Goal: Task Accomplishment & Management: Use online tool/utility

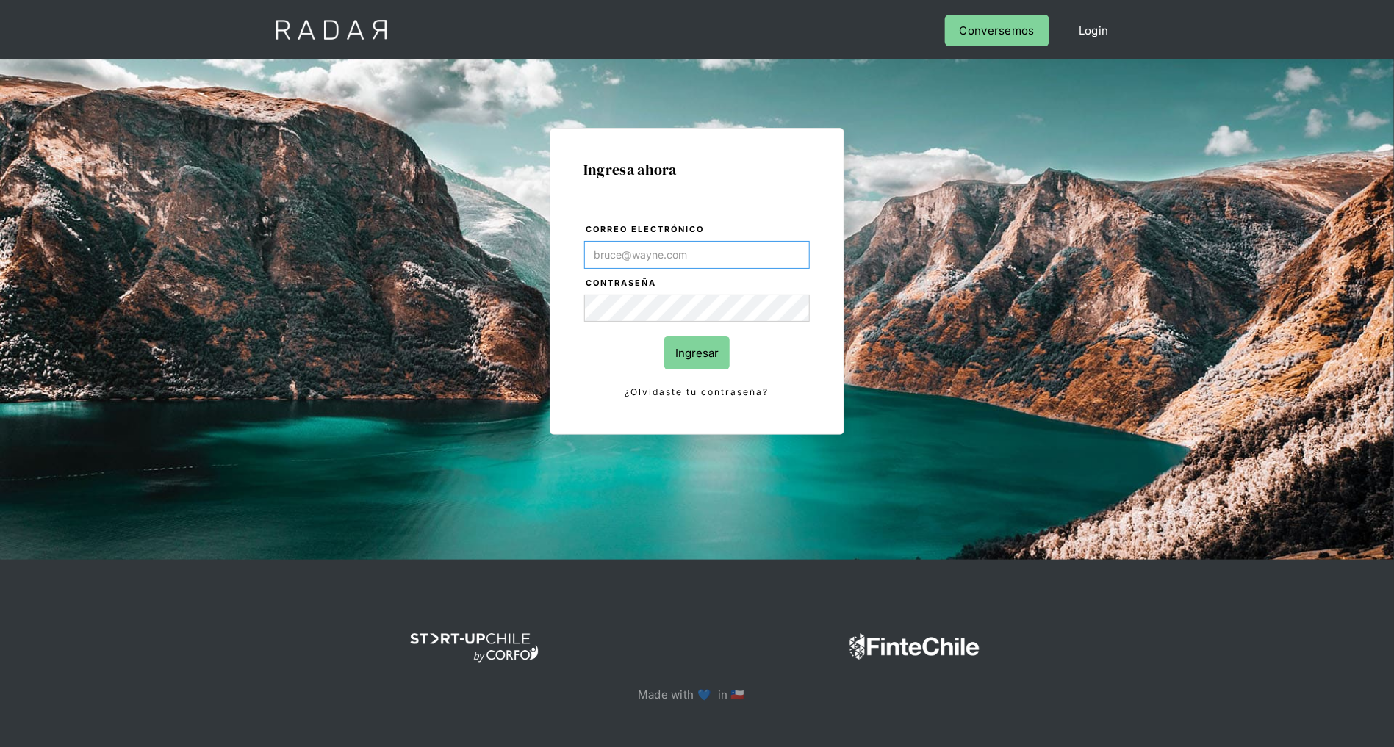
type input "[PERSON_NAME][EMAIL_ADDRESS][DOMAIN_NAME]"
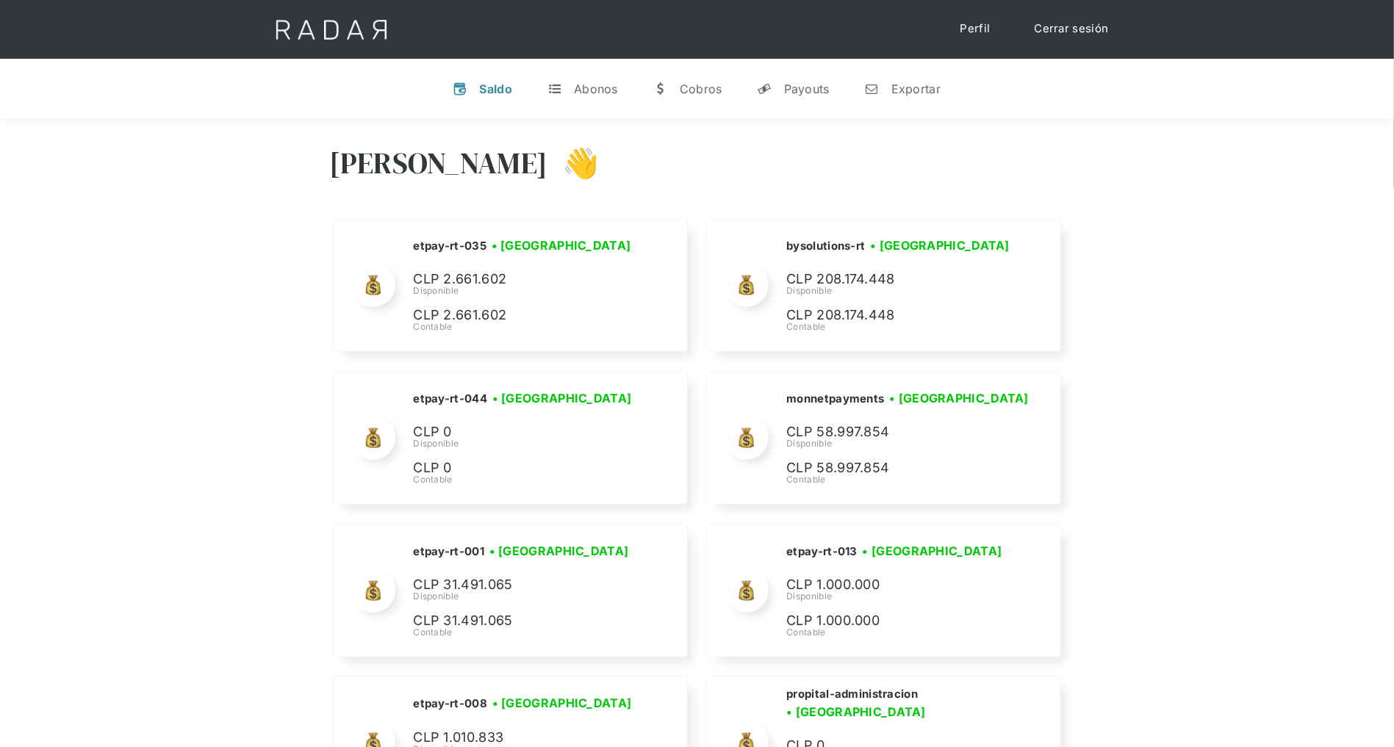
scroll to position [6270, 0]
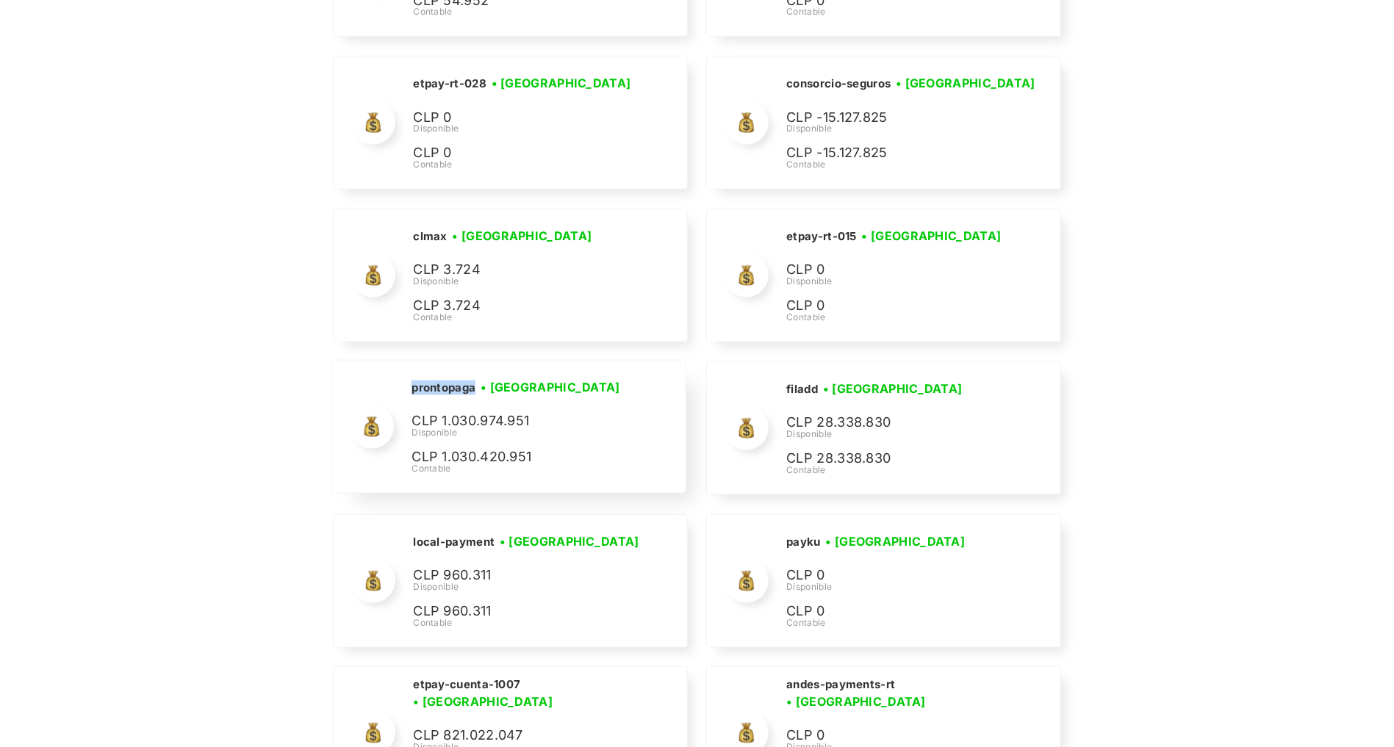
drag, startPoint x: 475, startPoint y: 371, endPoint x: 410, endPoint y: 371, distance: 65.4
click at [409, 371] on div "prontopaga • [GEOGRAPHIC_DATA] • Desconectada CLP 1.030.974.951 Disponible CLP …" at bounding box center [508, 427] width 353 height 132
copy h2 "prontopaga"
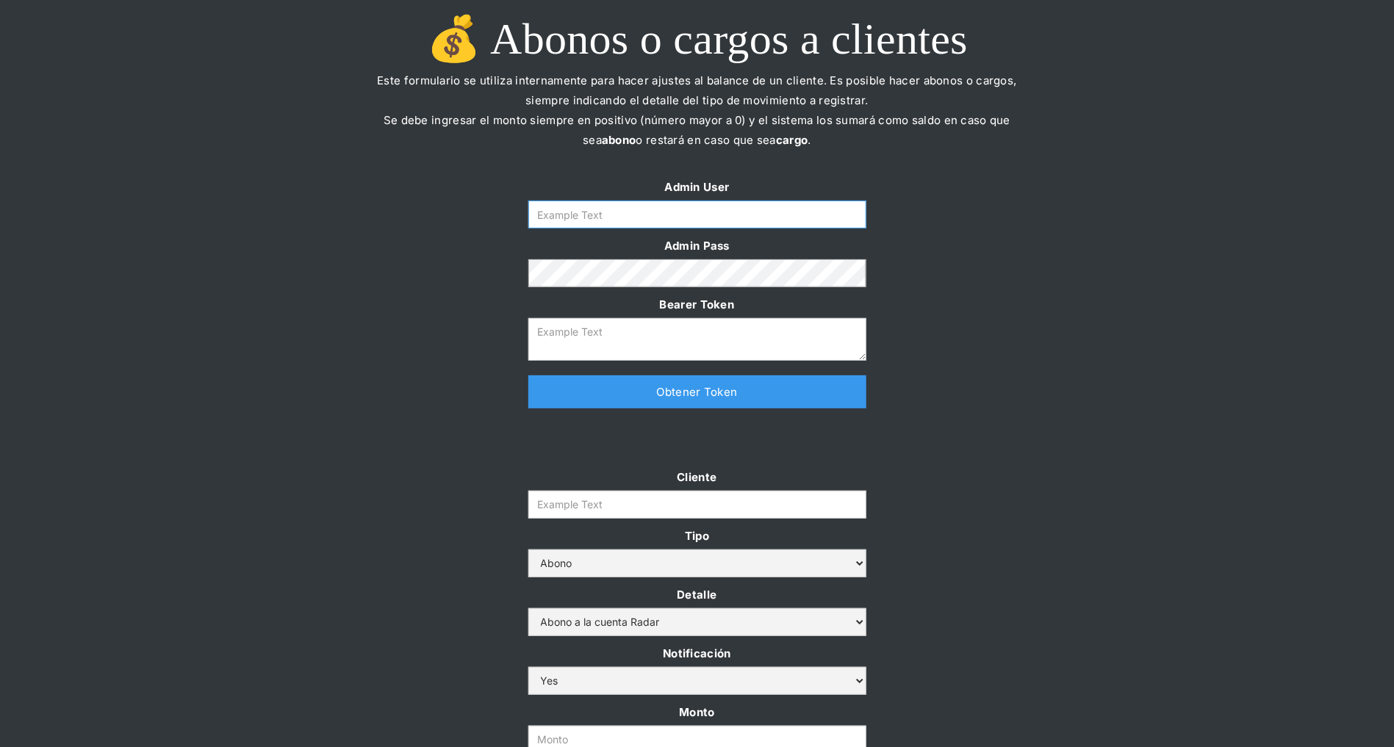
click at [699, 210] on input "Form" at bounding box center [697, 215] width 338 height 28
type input "[PERSON_NAME][EMAIL_ADDRESS][DOMAIN_NAME]"
click at [650, 396] on link "Obtener Token" at bounding box center [697, 391] width 338 height 33
type textarea "[SECURITY_DATA]"
click at [630, 510] on input "Cliente" at bounding box center [697, 505] width 338 height 28
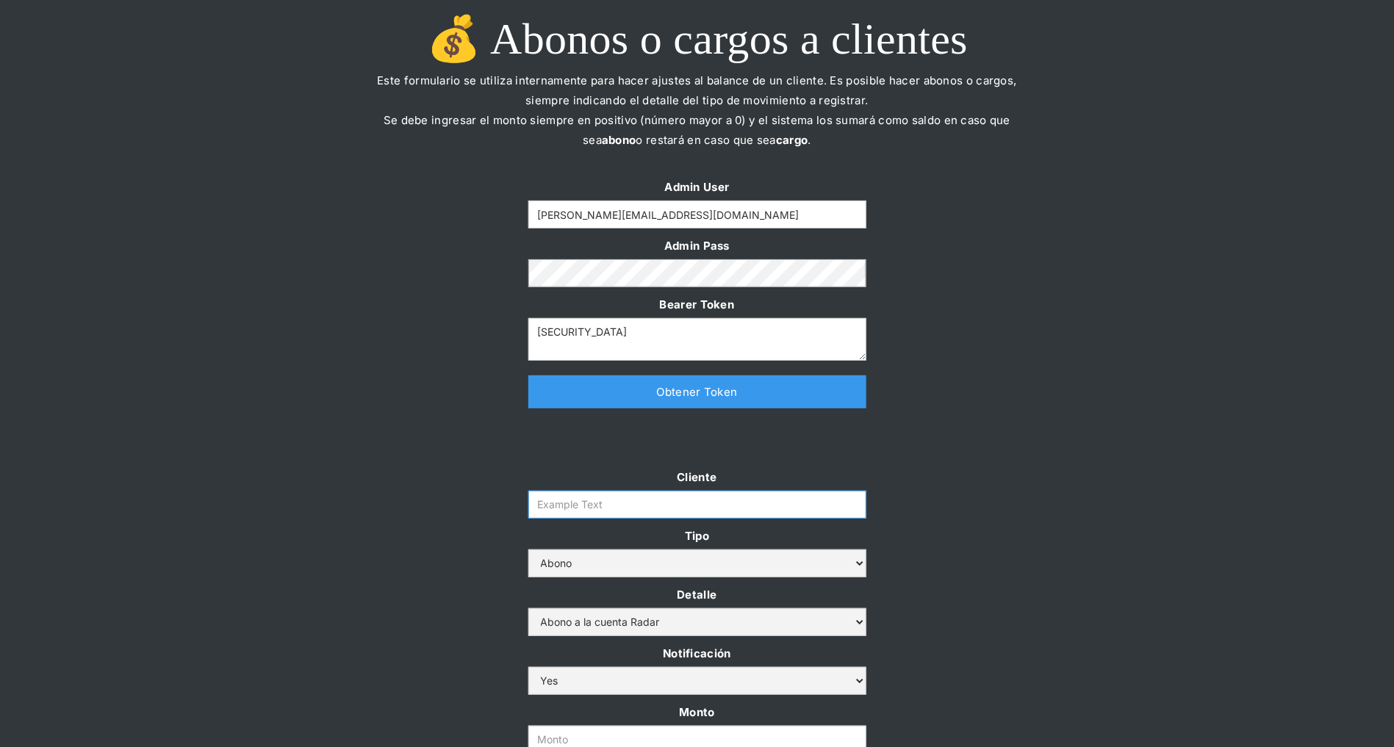
paste input "prontopaga"
type input "prontopaga"
click at [362, 487] on div "Cliente prontopaga Tipo Abono Cargo Detalle Abono a la cuenta Radar Devolución …" at bounding box center [697, 641] width 1394 height 349
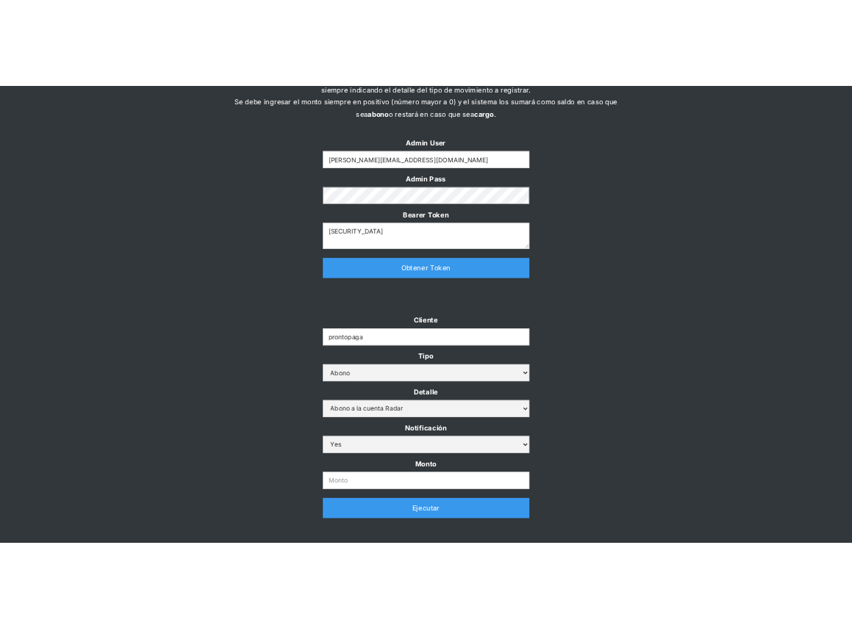
scroll to position [201, 0]
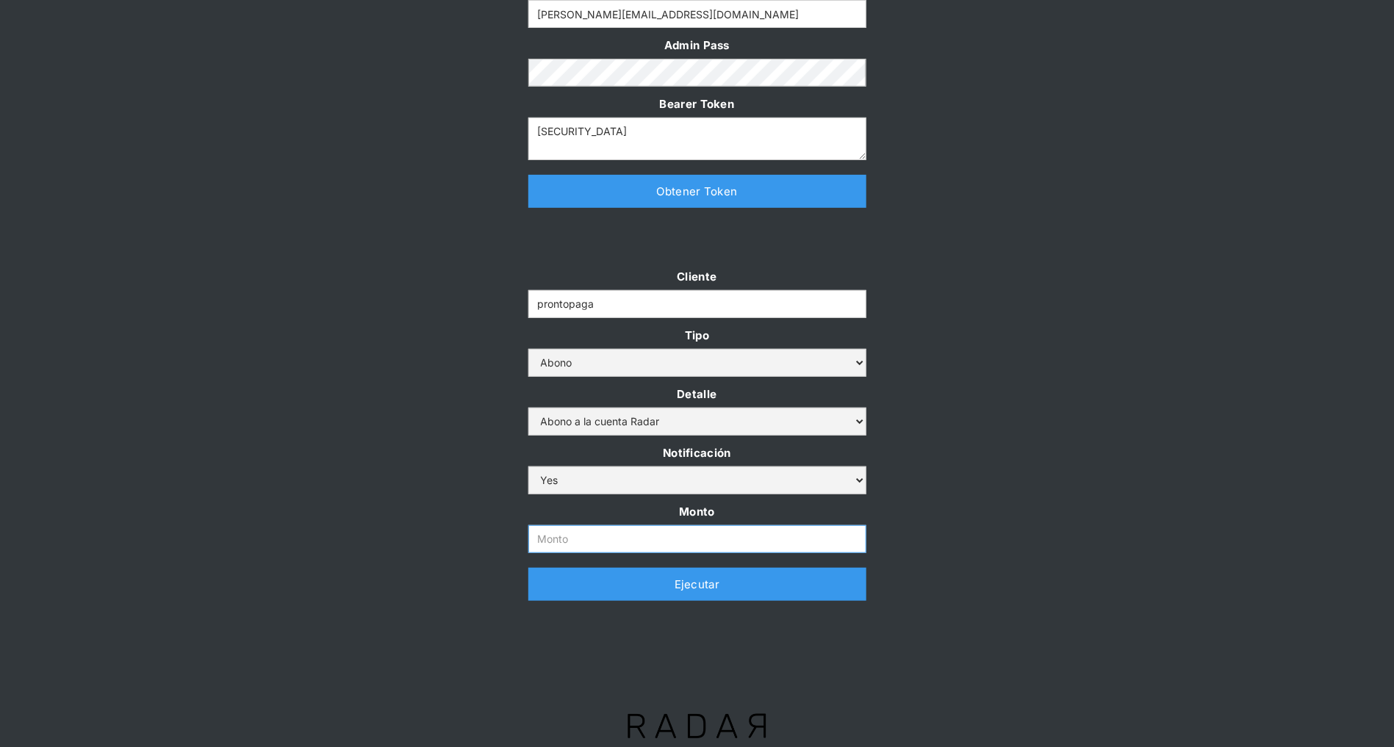
click at [617, 540] on input "Monto" at bounding box center [697, 539] width 338 height 28
paste input "$ 1,500,000,000"
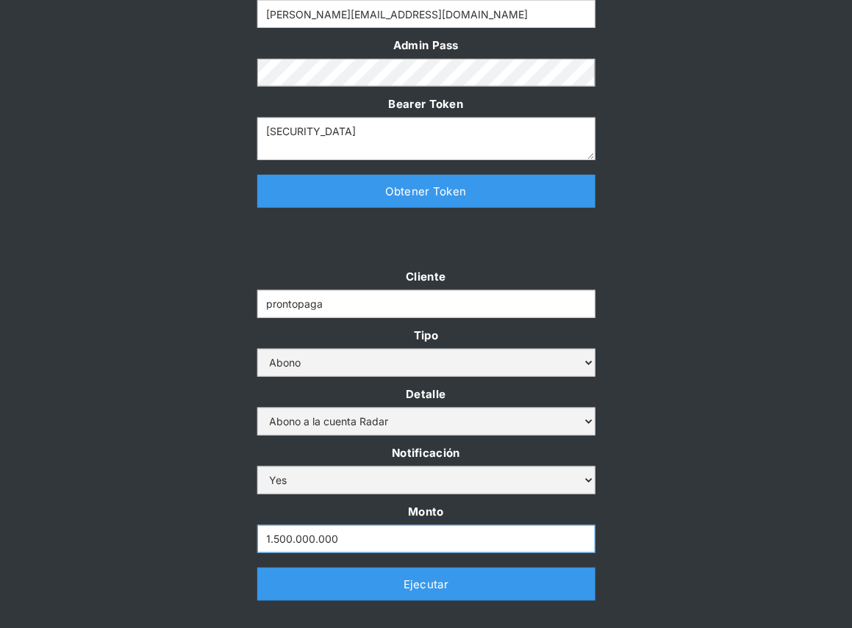
type input "1.500.000.000"
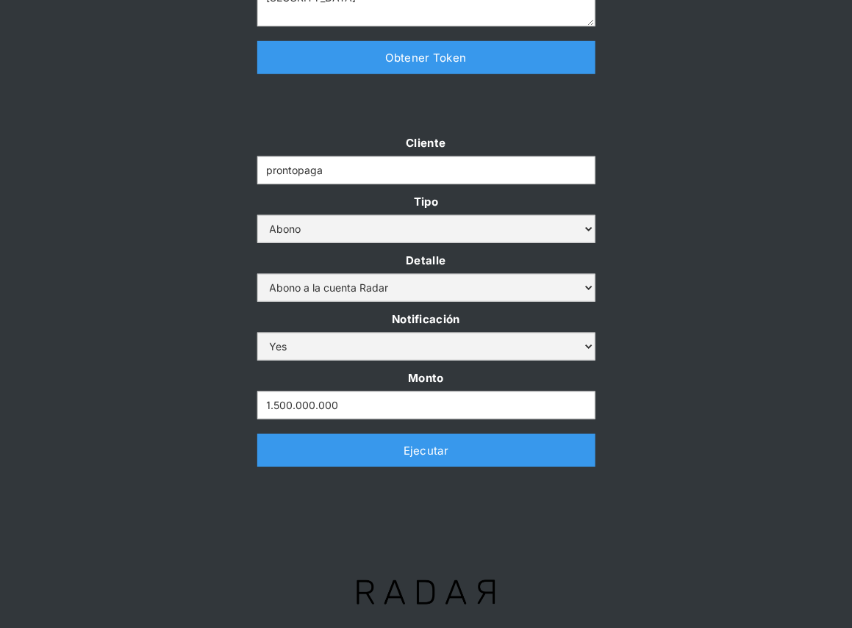
click at [682, 251] on div "Cliente prontopaga Tipo Abono Cargo Detalle Abono a la cuenta Radar Devolución …" at bounding box center [426, 307] width 852 height 349
click at [528, 450] on link "Ejecutar" at bounding box center [426, 450] width 338 height 33
